Goal: Check status: Check status

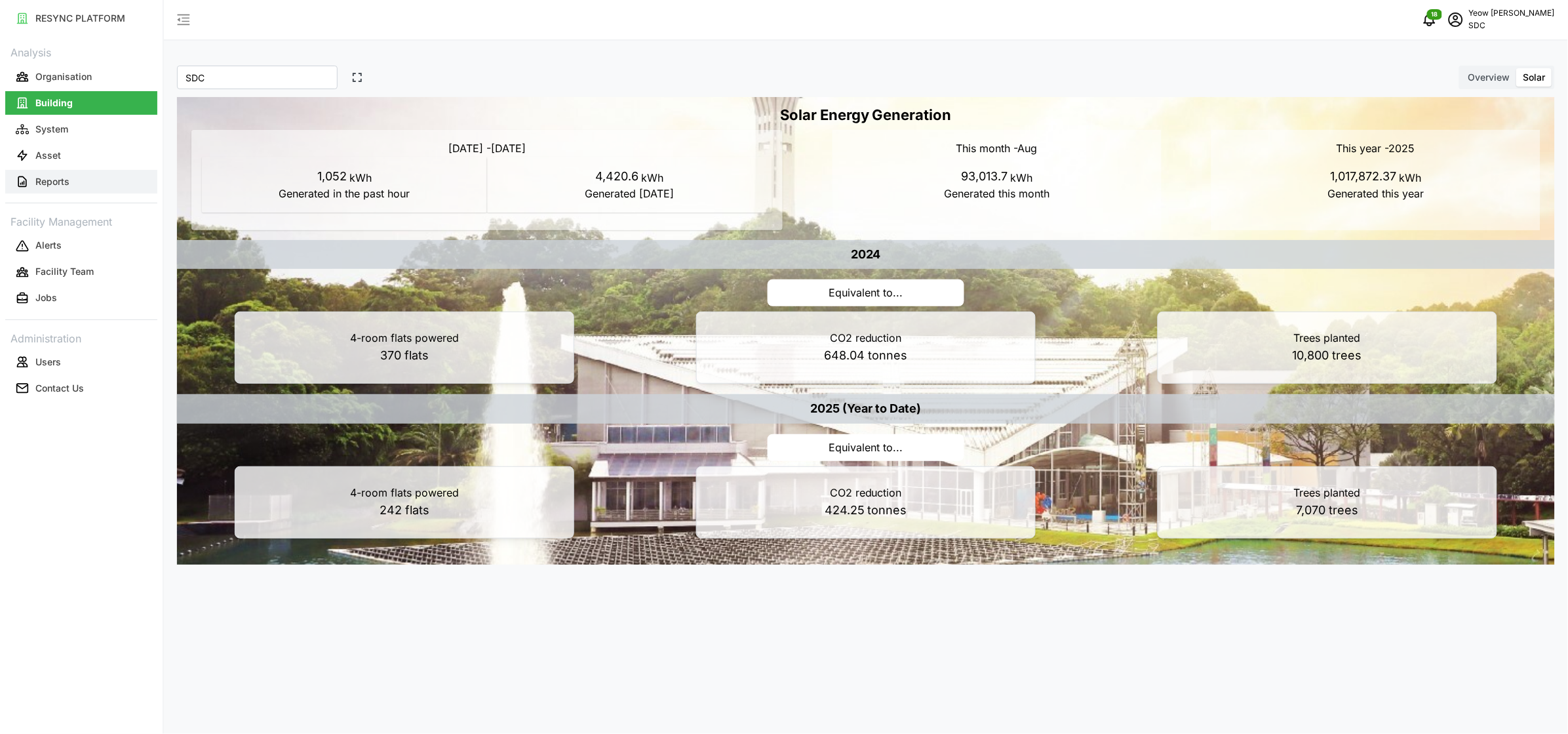
click at [56, 178] on p "Reports" at bounding box center [52, 182] width 34 height 13
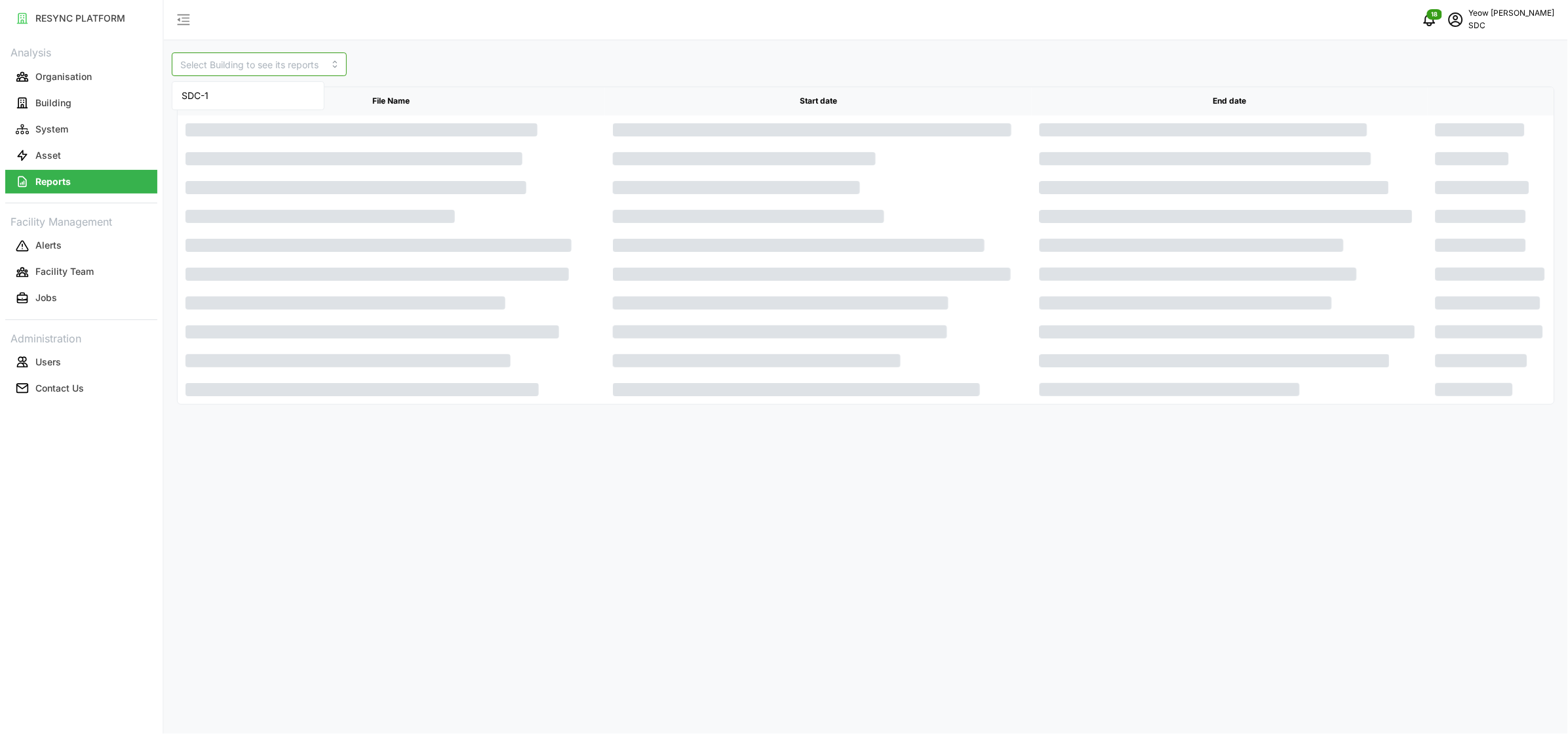
click at [268, 66] on input at bounding box center [259, 64] width 175 height 24
click at [206, 92] on span "SDC-1" at bounding box center [195, 95] width 27 height 14
type input "SDC-1"
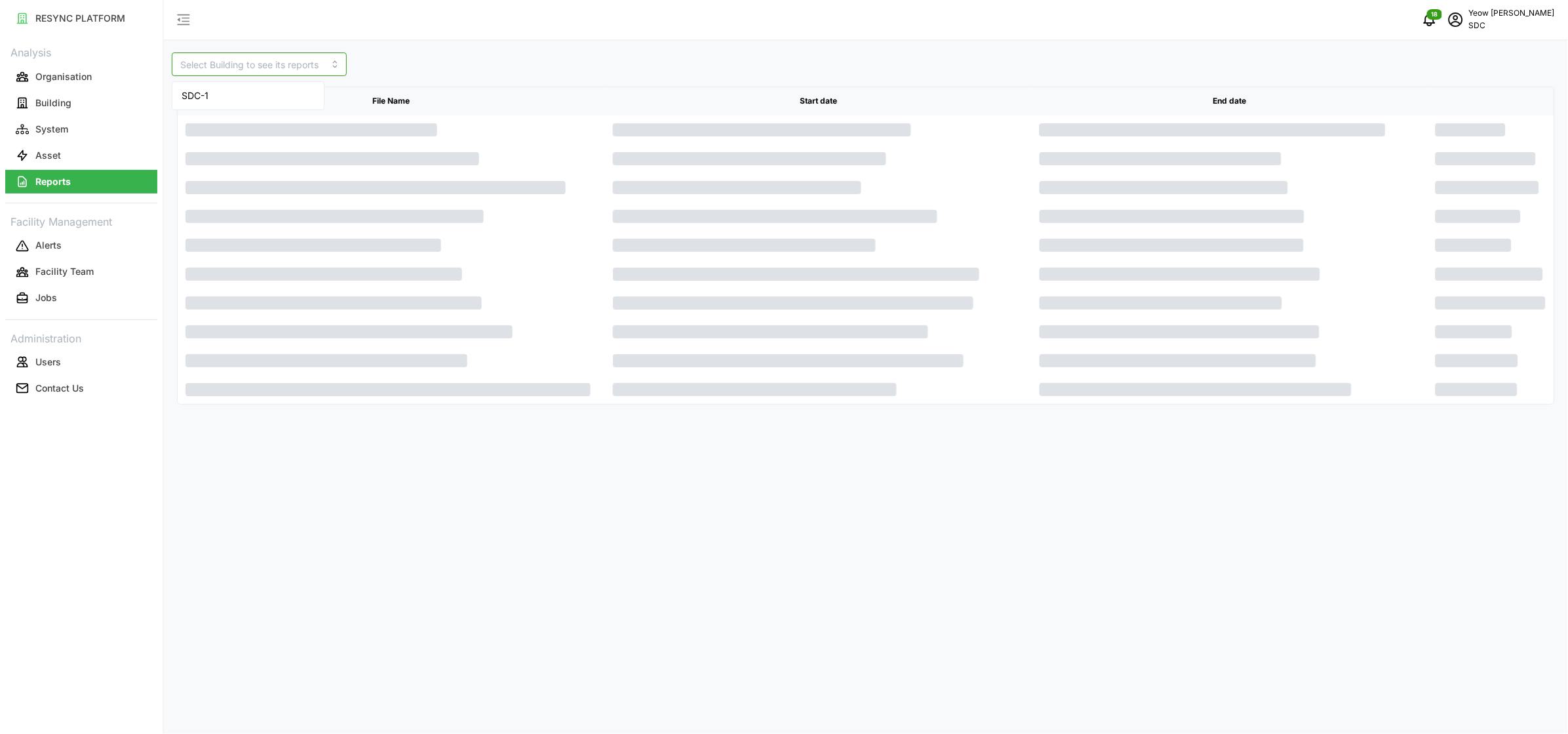
click at [278, 75] on input at bounding box center [259, 64] width 175 height 24
click at [225, 93] on div "SDC-1" at bounding box center [248, 95] width 146 height 22
type input "SDC-1"
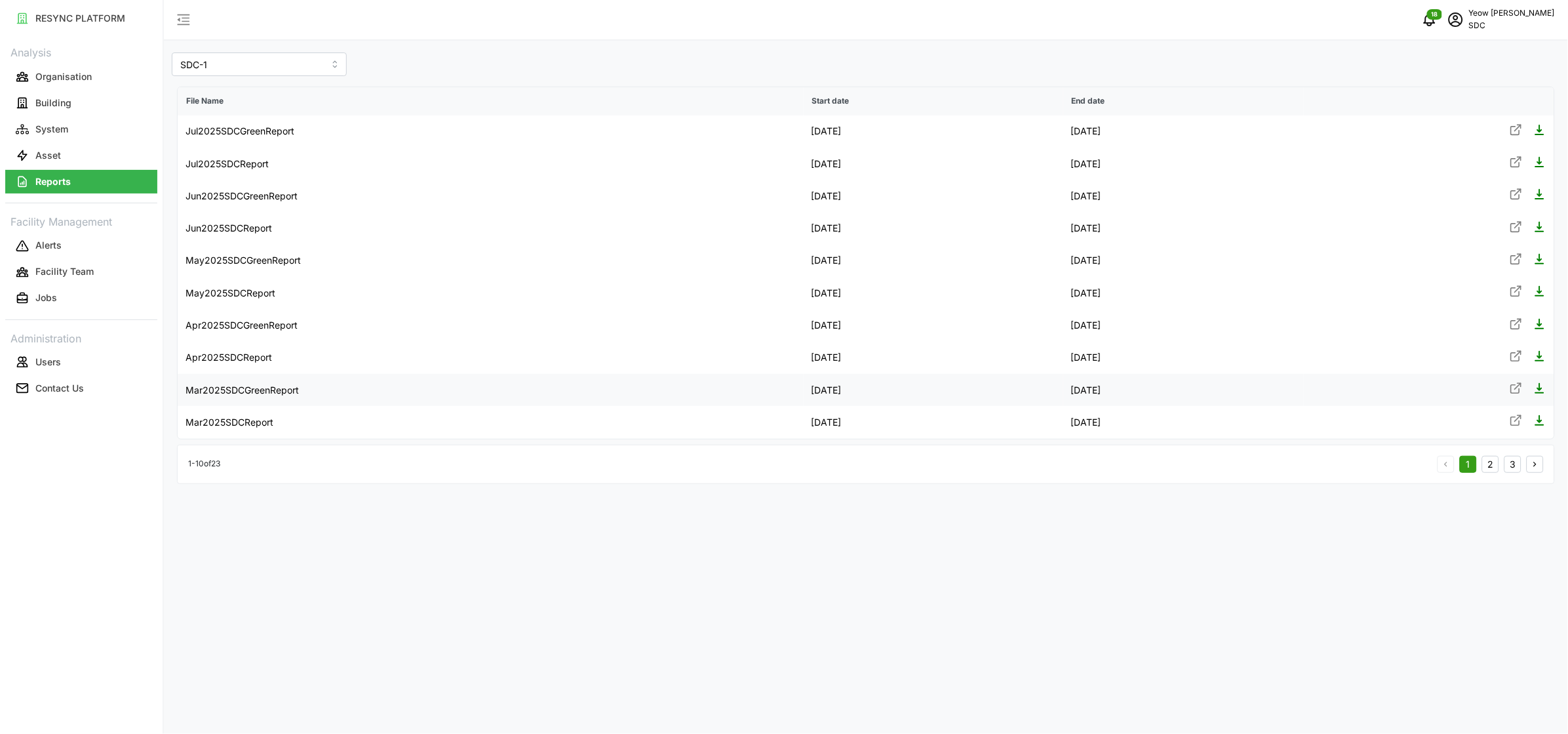
click at [1512, 387] on icon at bounding box center [1516, 389] width 8 height 8
